Goal: Task Accomplishment & Management: Manage account settings

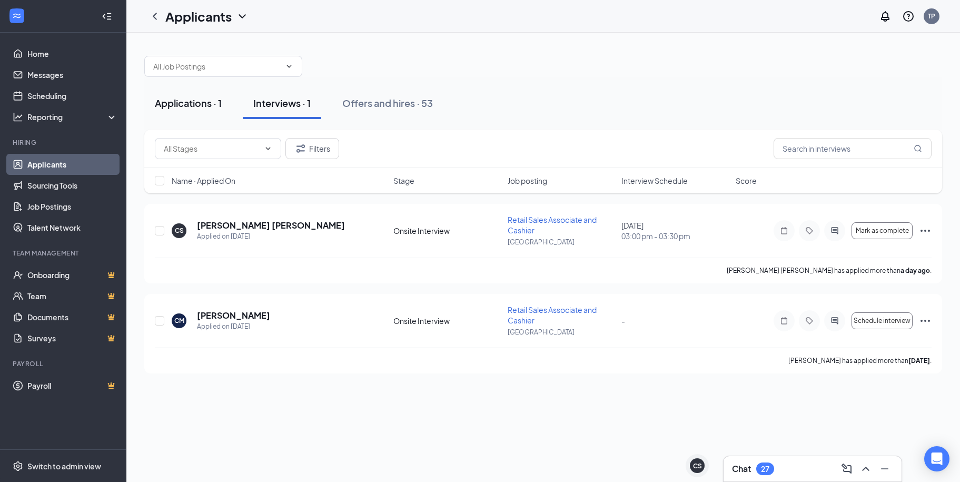
click at [205, 105] on div "Applications · 1" at bounding box center [188, 102] width 67 height 13
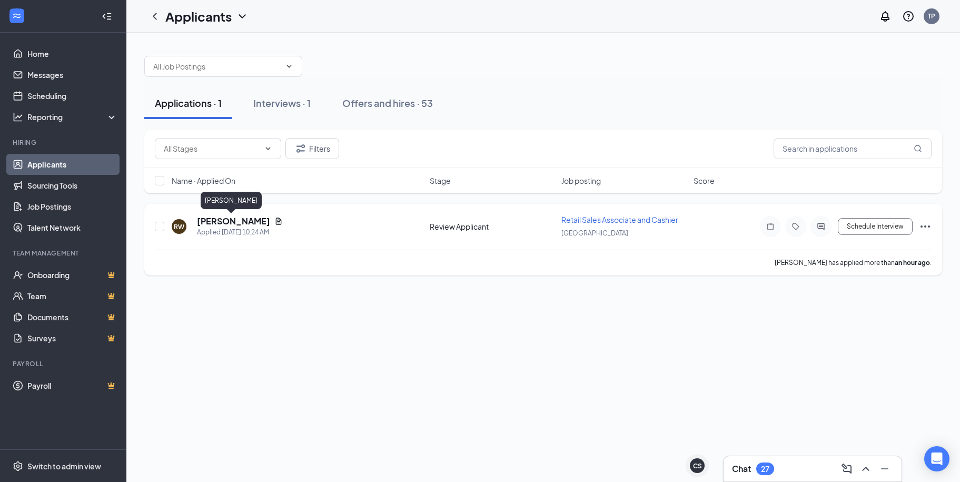
click at [232, 218] on h5 "[PERSON_NAME]" at bounding box center [233, 221] width 73 height 12
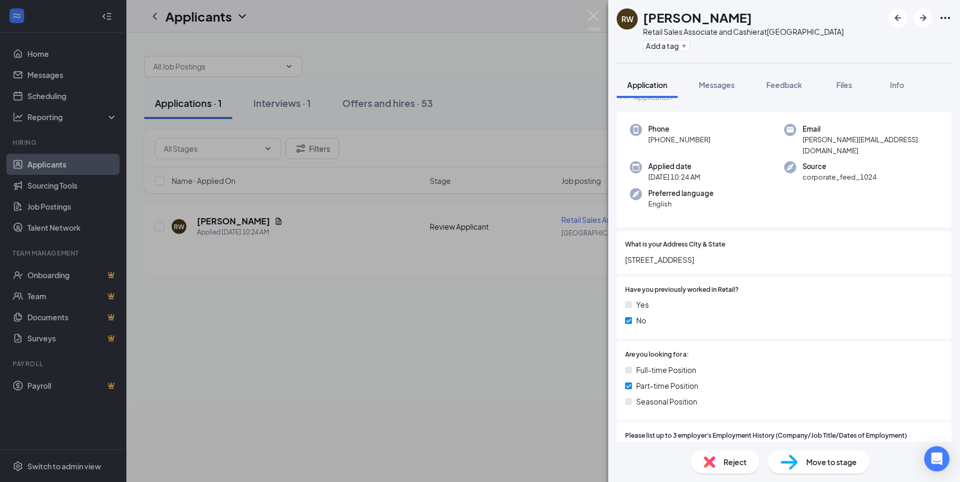
scroll to position [211, 0]
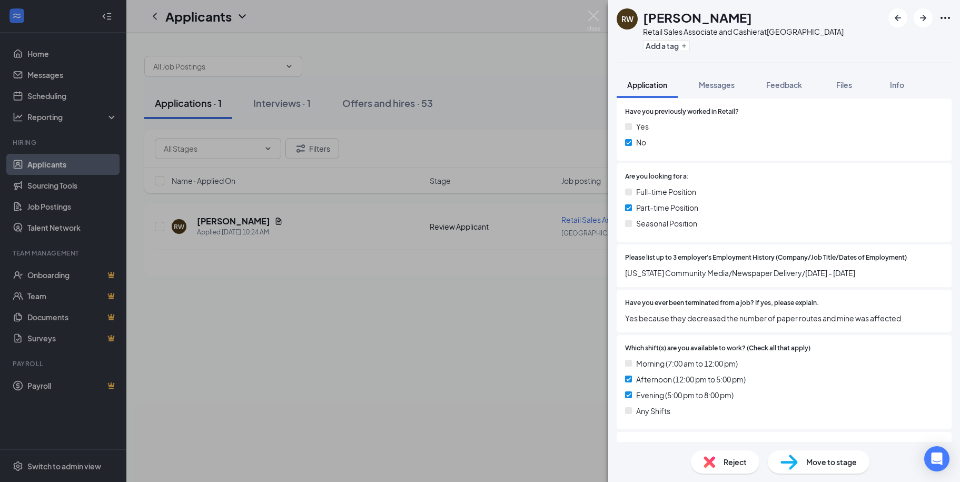
click at [170, 353] on div "RW [PERSON_NAME] Retail Sales Associate and Cashier at [GEOGRAPHIC_DATA] Add a …" at bounding box center [480, 241] width 960 height 482
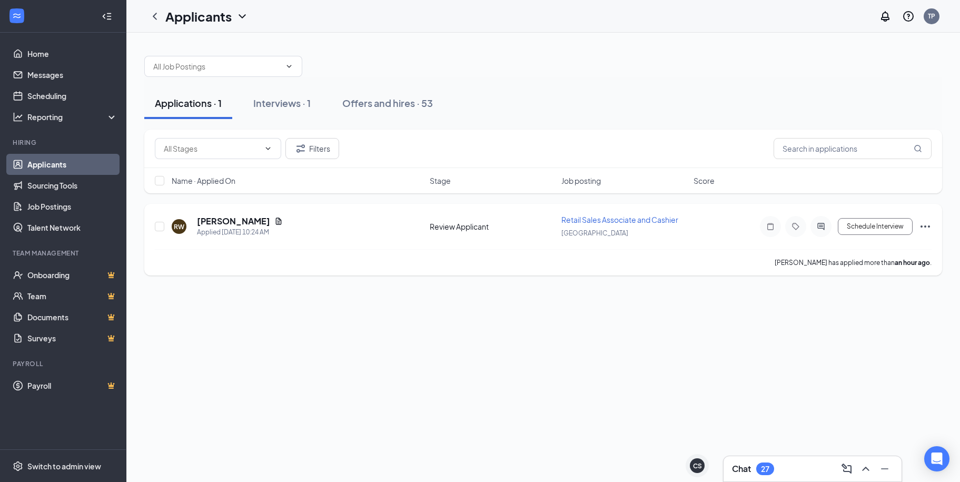
click at [224, 216] on h5 "[PERSON_NAME]" at bounding box center [233, 221] width 73 height 12
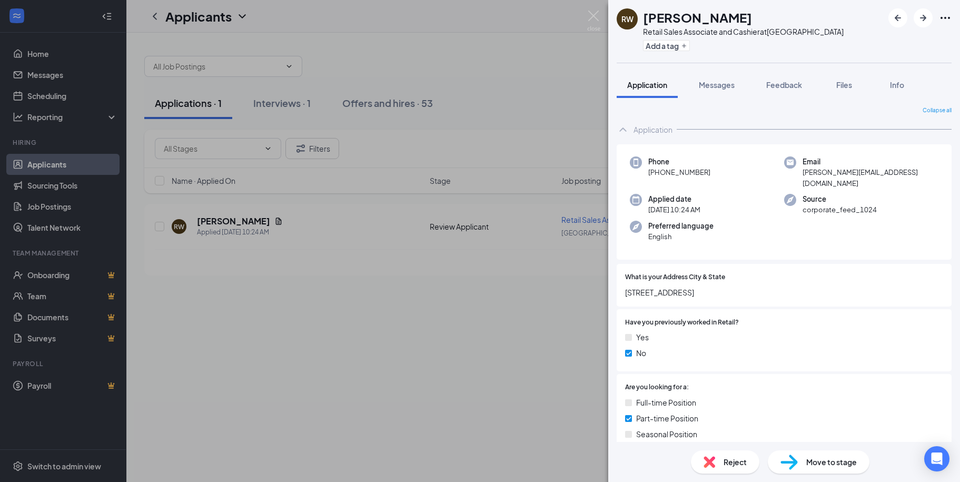
click at [245, 219] on div "RW [PERSON_NAME] Retail Sales Associate and Cashier at [GEOGRAPHIC_DATA] Add a …" at bounding box center [480, 241] width 960 height 482
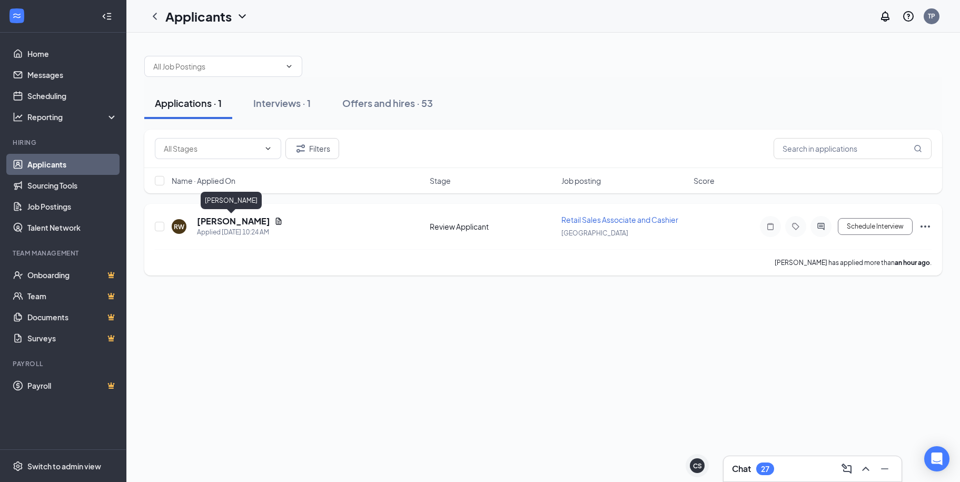
click at [247, 221] on h5 "[PERSON_NAME]" at bounding box center [233, 221] width 73 height 12
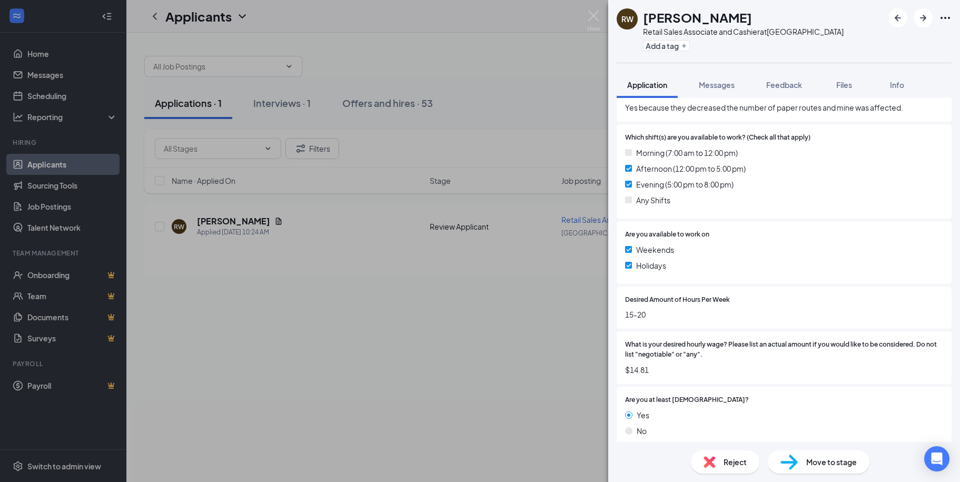
scroll to position [474, 0]
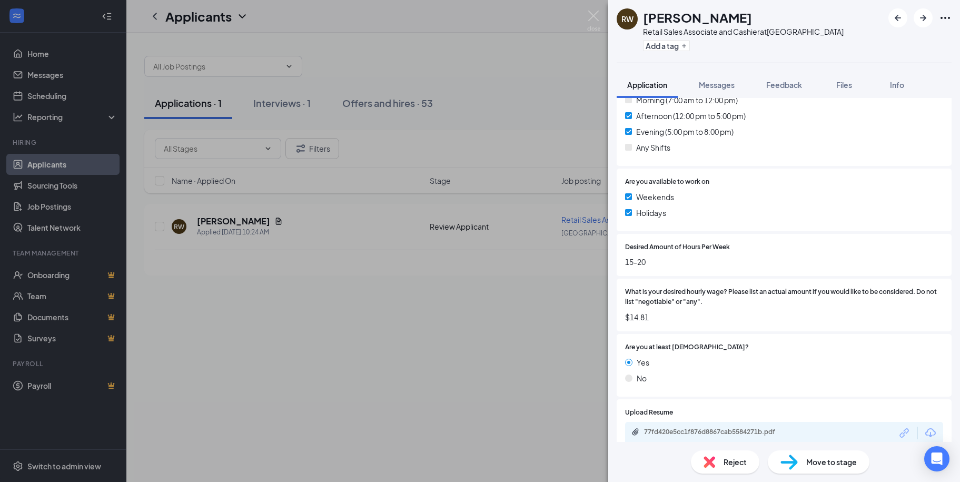
click at [774, 301] on div "What is your desired hourly wage? Please list an actual amount if you would lik…" at bounding box center [784, 305] width 318 height 36
click at [774, 311] on span "$14.81" at bounding box center [784, 317] width 318 height 12
